Goal: Find contact information: Find contact information

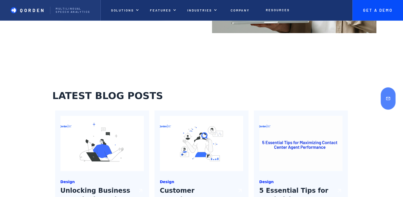
scroll to position [2037, 0]
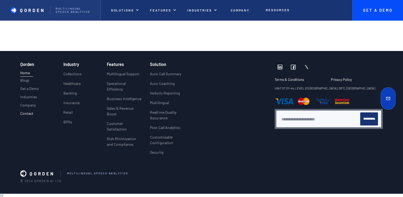
click at [30, 112] on p "Contact" at bounding box center [26, 113] width 13 height 5
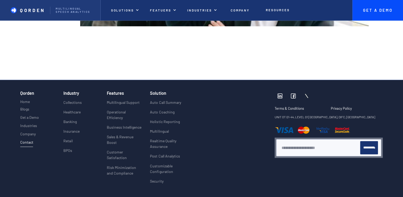
scroll to position [877, 0]
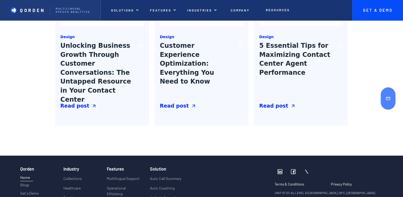
scroll to position [2037, 0]
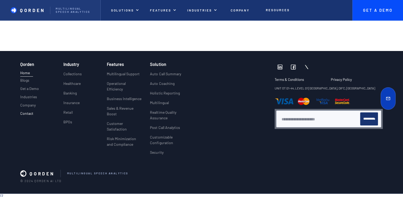
click at [30, 114] on p "Contact" at bounding box center [26, 113] width 13 height 5
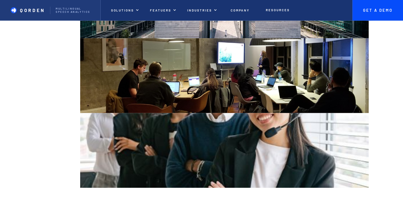
scroll to position [691, 0]
